Goal: Task Accomplishment & Management: Use online tool/utility

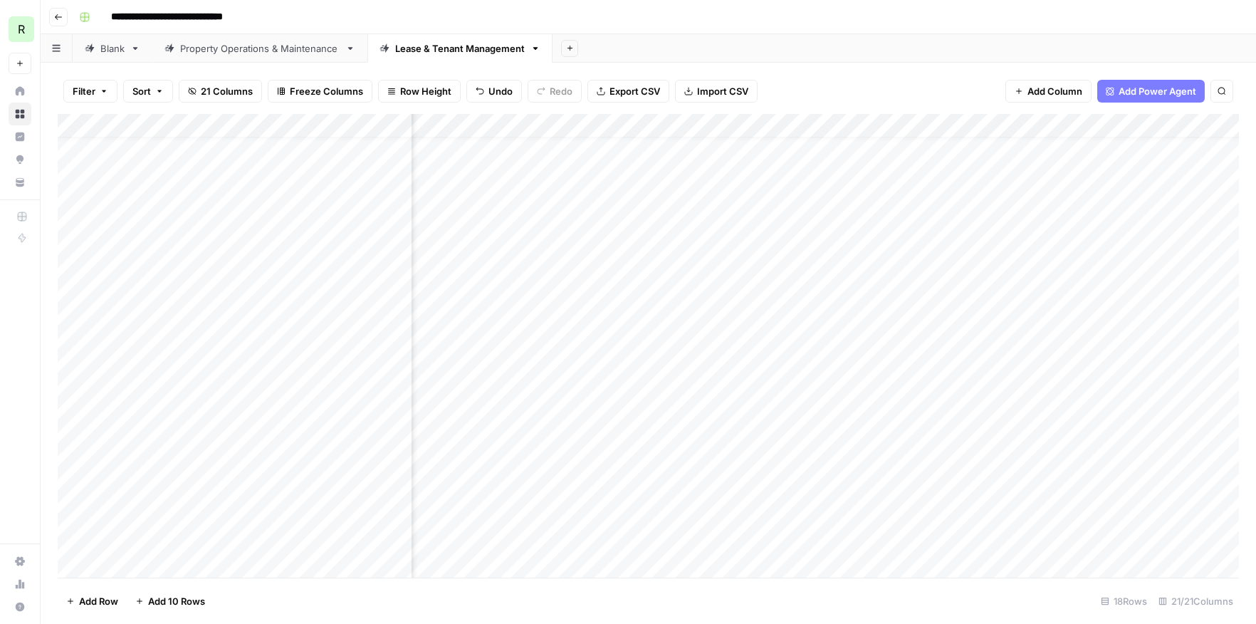
scroll to position [19, 324]
click at [1184, 542] on div "Add Column" at bounding box center [649, 346] width 1182 height 464
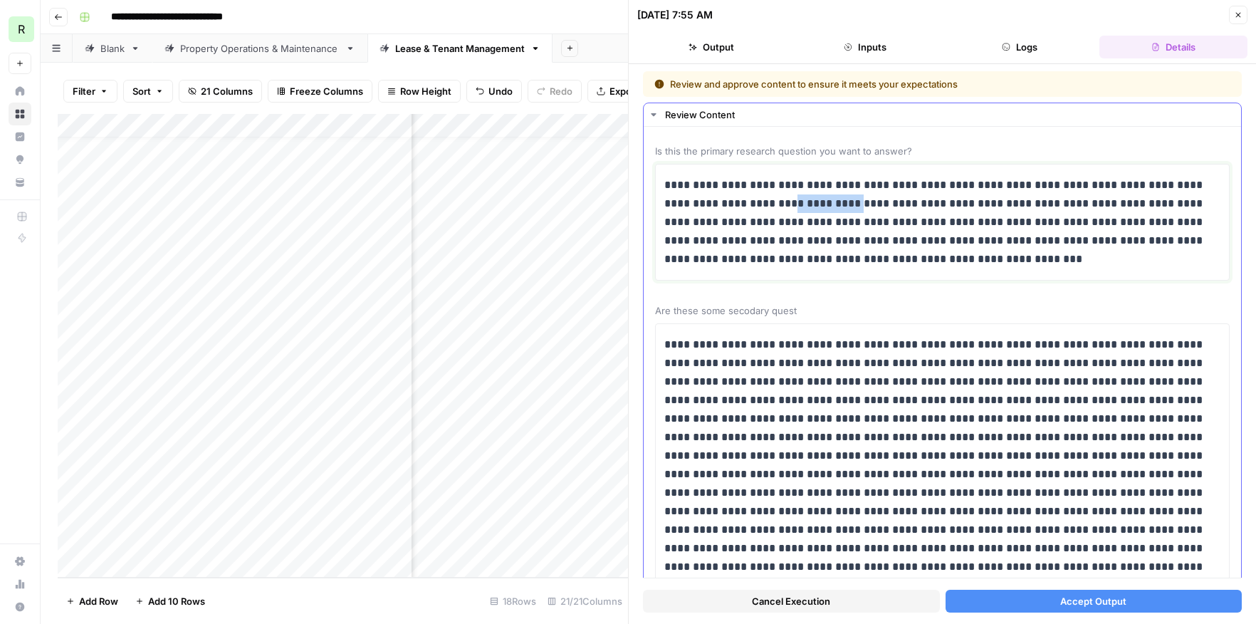
drag, startPoint x: 806, startPoint y: 204, endPoint x: 751, endPoint y: 204, distance: 54.1
click at [751, 204] on p "**********" at bounding box center [943, 222] width 556 height 93
click at [855, 207] on p "**********" at bounding box center [943, 222] width 556 height 93
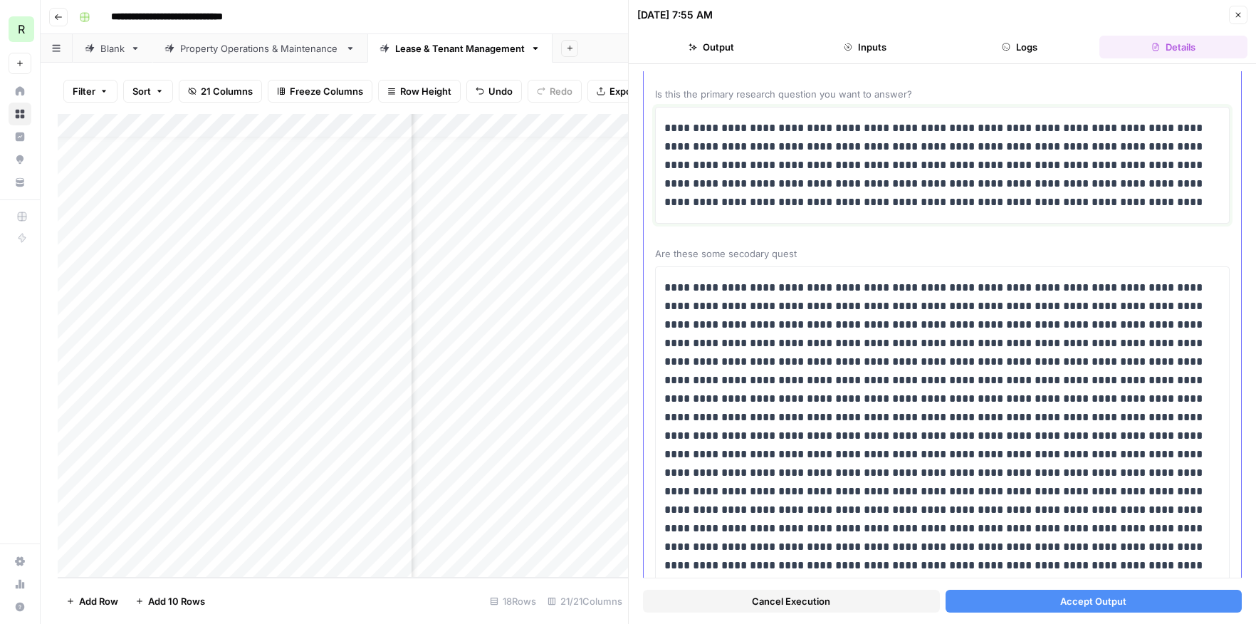
scroll to position [67, 0]
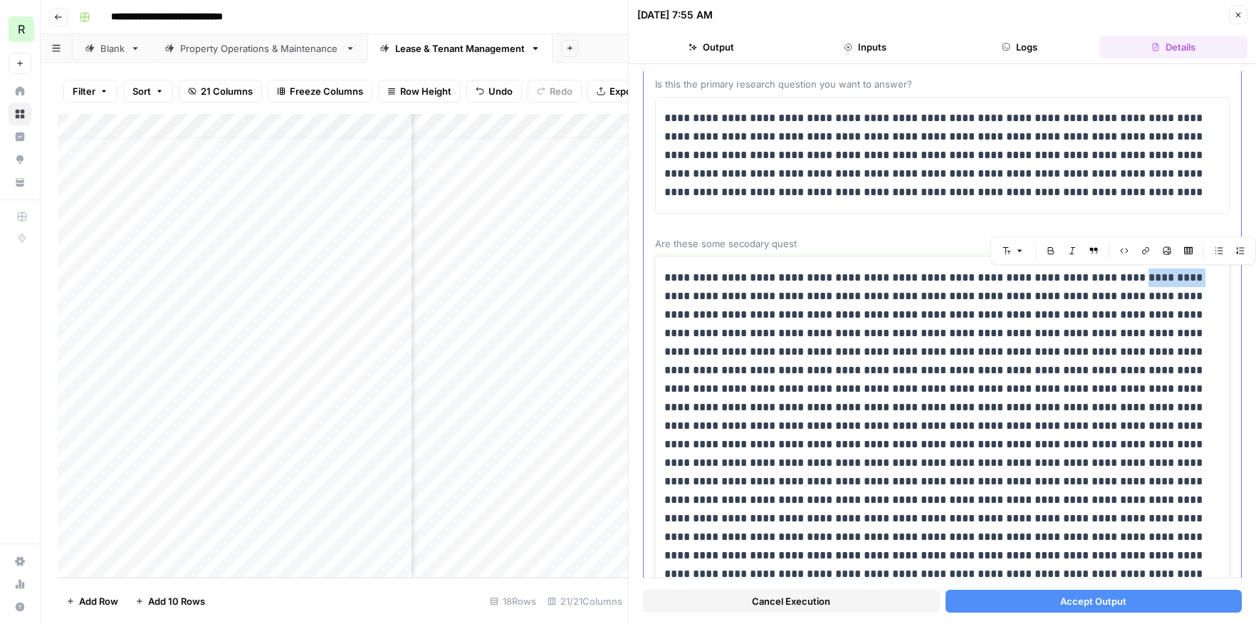
drag, startPoint x: 1140, startPoint y: 278, endPoint x: 1089, endPoint y: 278, distance: 51.3
click at [1089, 278] on p at bounding box center [943, 491] width 556 height 444
click at [1114, 280] on p at bounding box center [943, 491] width 556 height 444
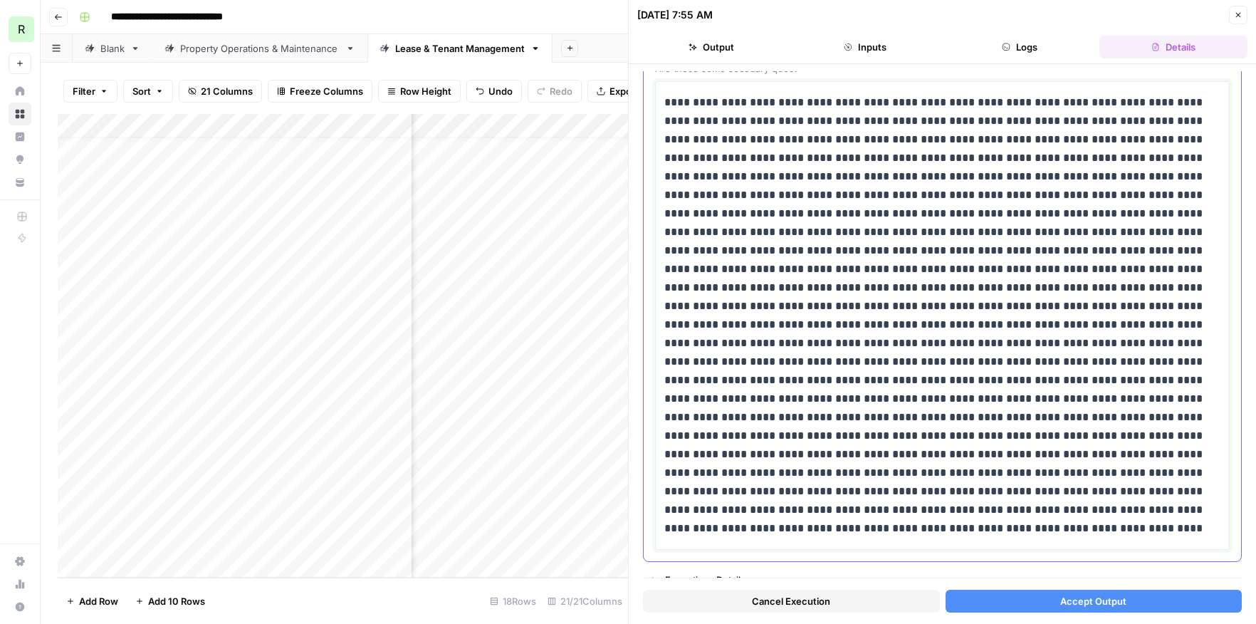
scroll to position [256, 0]
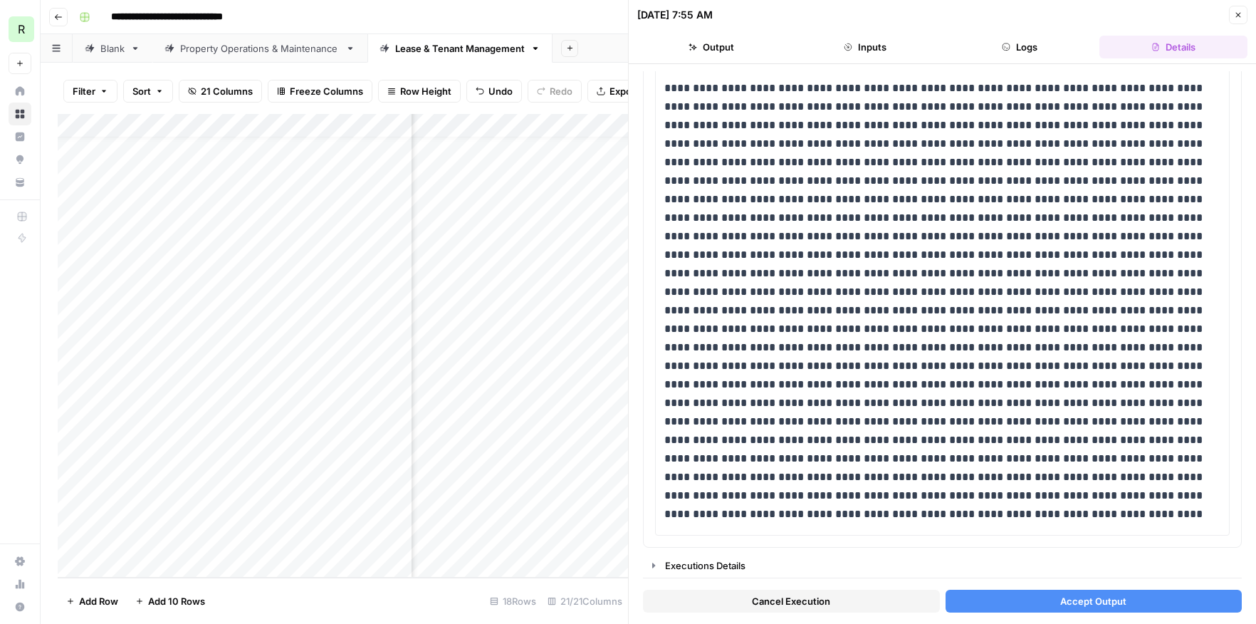
click at [1070, 604] on span "Accept Output" at bounding box center [1094, 601] width 66 height 14
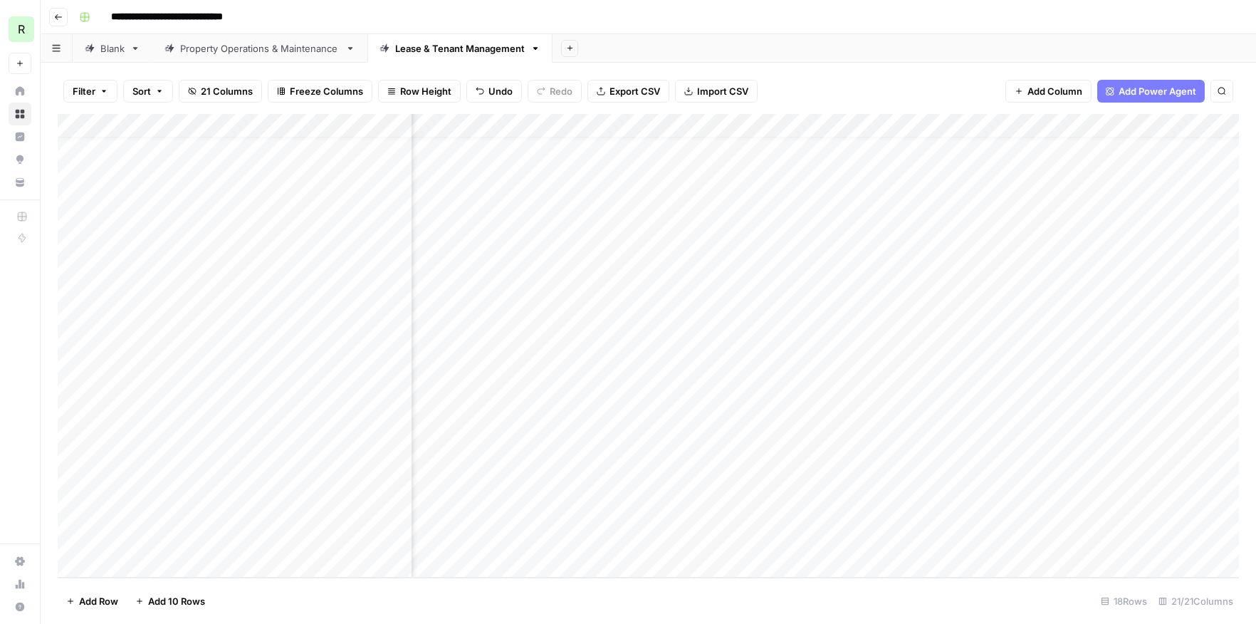
scroll to position [19, 1562]
drag, startPoint x: 740, startPoint y: 490, endPoint x: 1060, endPoint y: 494, distance: 319.8
click at [1060, 494] on div "Add Column" at bounding box center [649, 346] width 1182 height 464
click at [749, 514] on div "Add Column" at bounding box center [649, 346] width 1182 height 464
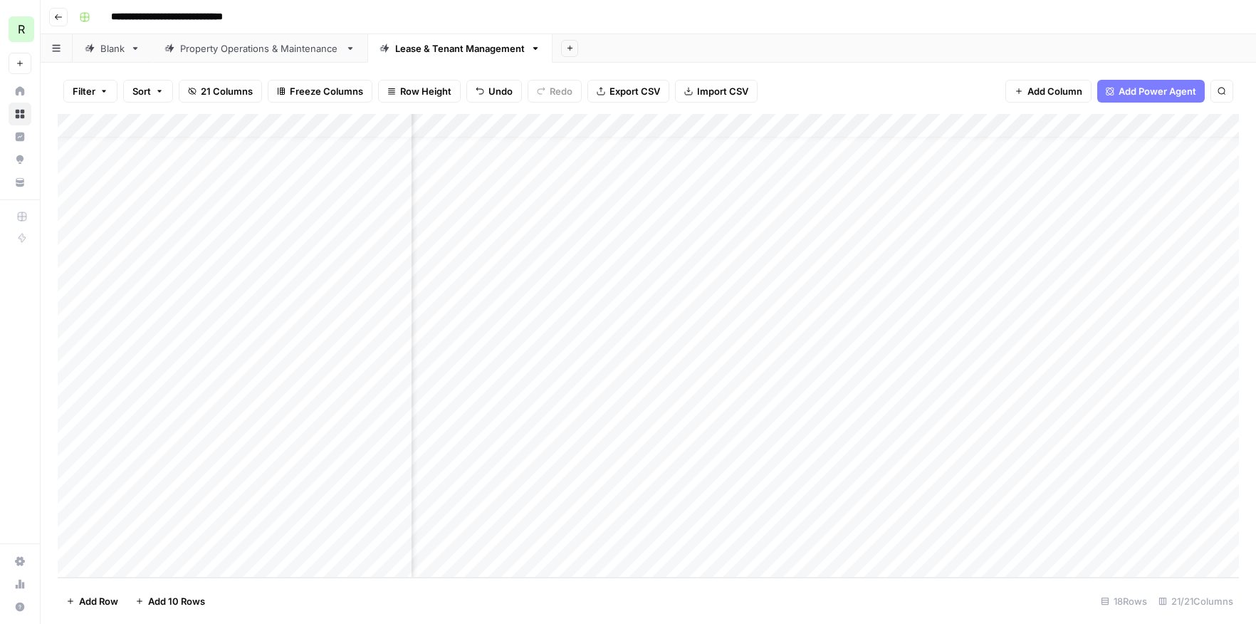
click at [835, 516] on div "Add Column" at bounding box center [649, 346] width 1182 height 464
click at [999, 495] on div "Add Column" at bounding box center [649, 346] width 1182 height 464
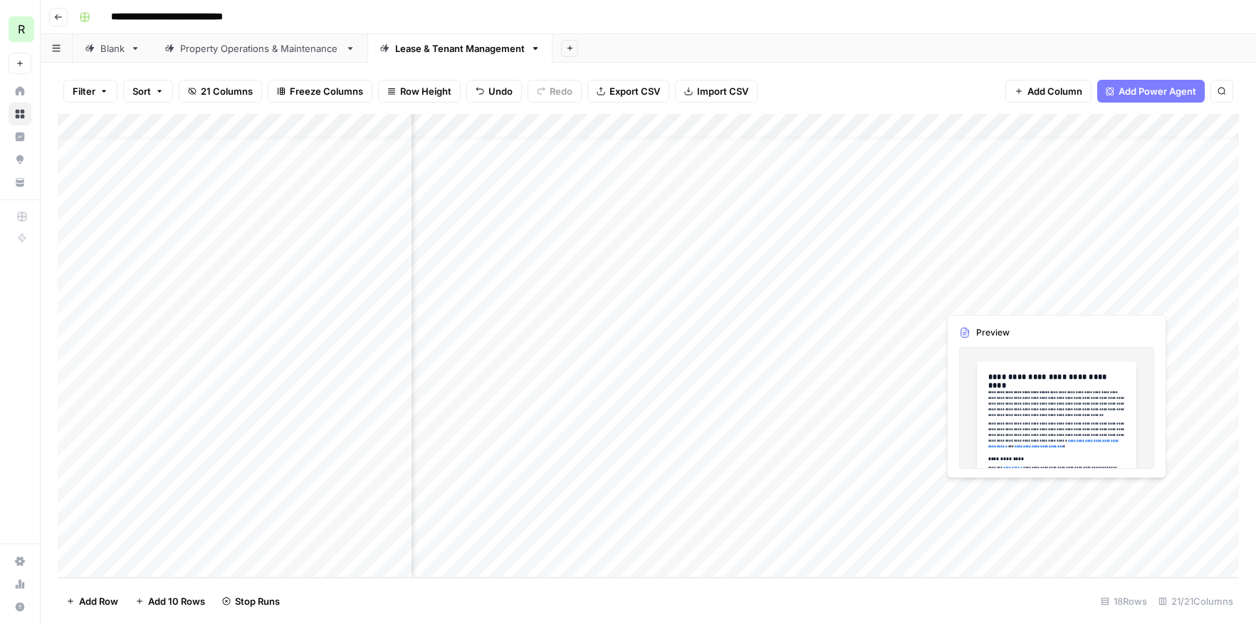
click at [999, 495] on div "Add Column" at bounding box center [649, 346] width 1182 height 464
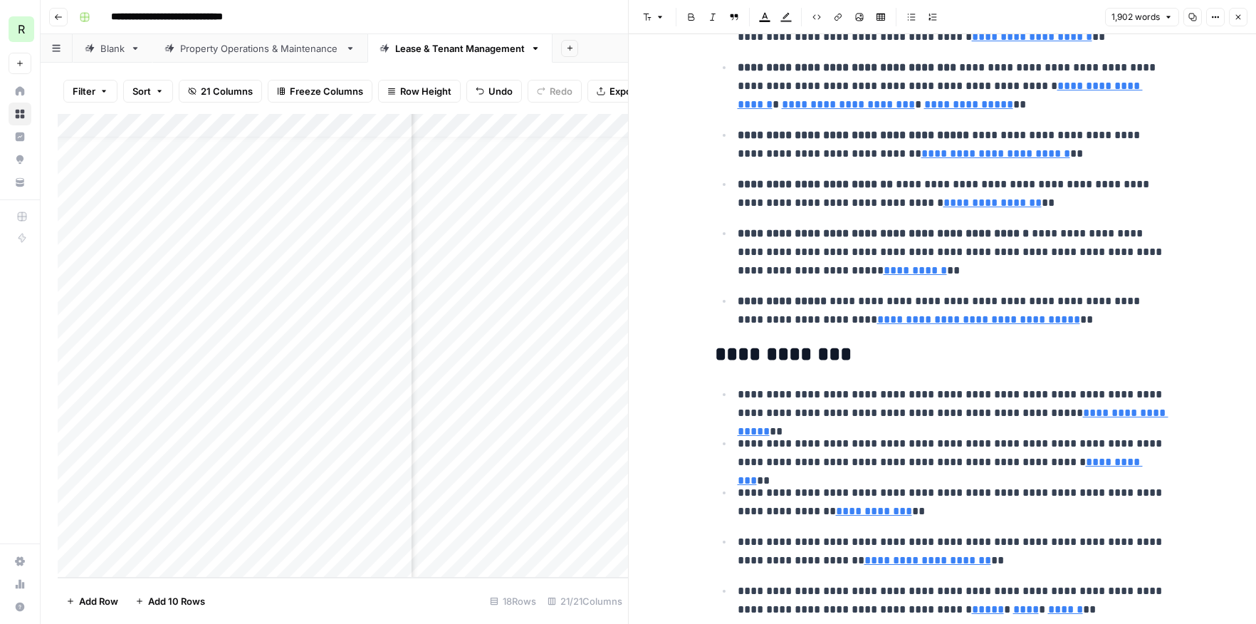
scroll to position [2940, 0]
